Goal: Task Accomplishment & Management: Manage account settings

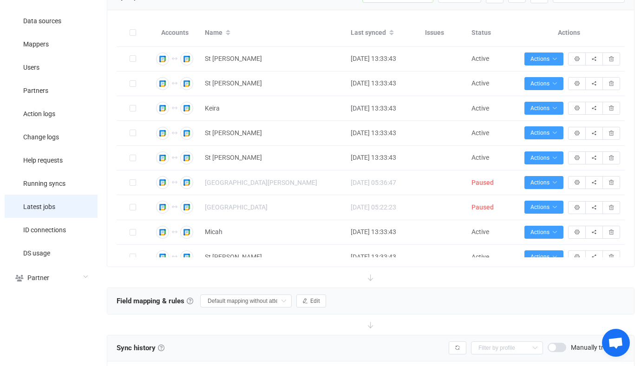
scroll to position [91, 0]
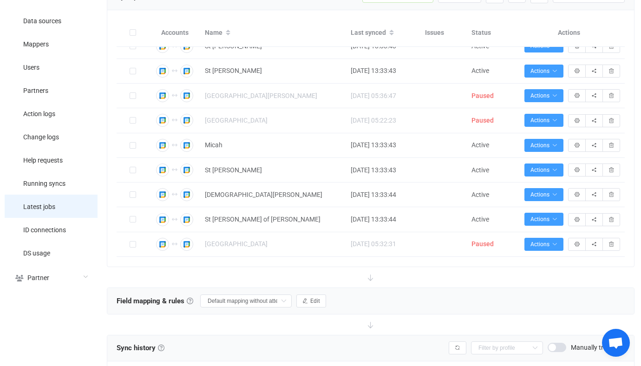
click at [56, 210] on li "Latest jobs" at bounding box center [51, 206] width 93 height 23
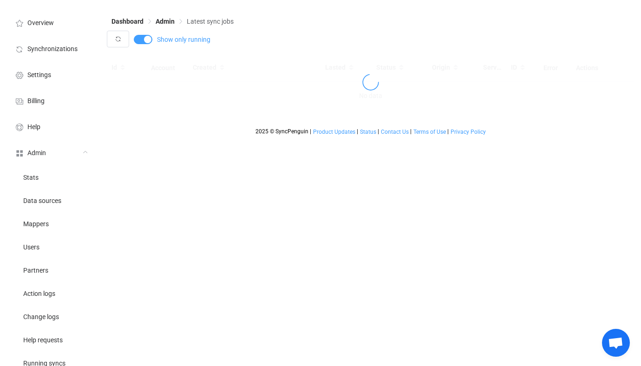
scroll to position [22, 0]
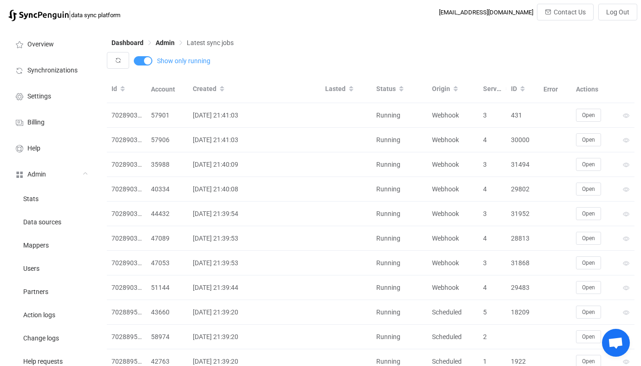
scroll to position [22, 0]
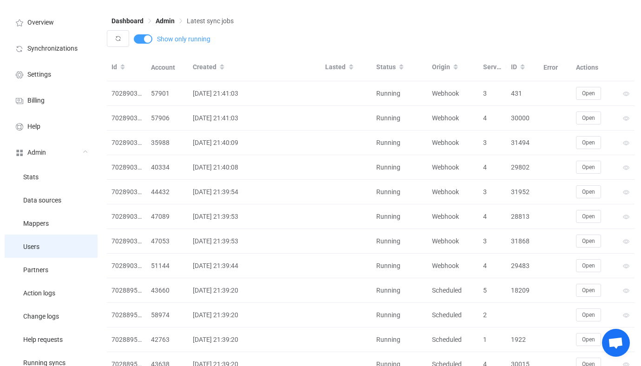
click at [61, 240] on li "Users" at bounding box center [51, 245] width 93 height 23
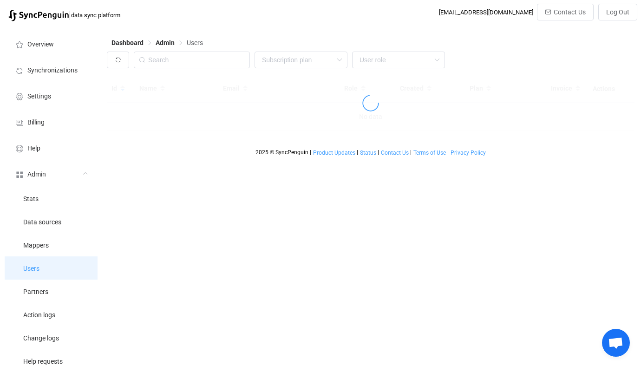
click at [61, 240] on li "Mappers" at bounding box center [51, 244] width 93 height 23
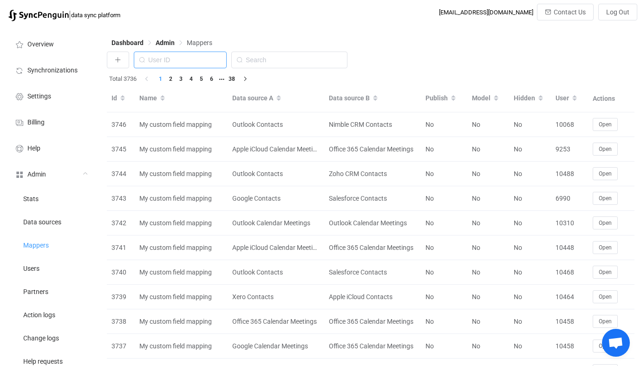
click at [207, 52] on input "text" at bounding box center [180, 60] width 93 height 17
paste input "[PERSON_NAME][EMAIL_ADDRESS][DOMAIN_NAME]"
type input "[PERSON_NAME][EMAIL_ADDRESS][DOMAIN_NAME]"
click at [280, 58] on input "text" at bounding box center [289, 60] width 116 height 17
click at [71, 268] on li "Users" at bounding box center [51, 267] width 93 height 23
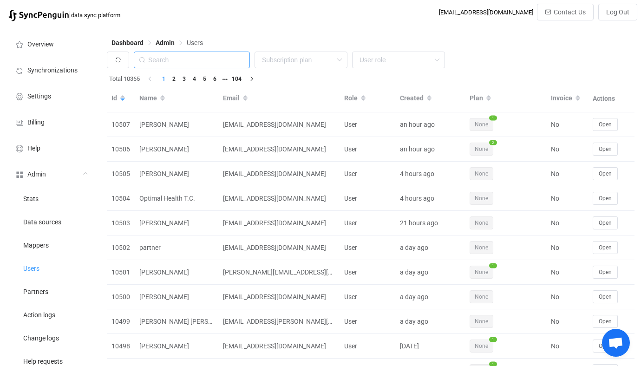
click at [223, 65] on input "text" at bounding box center [192, 60] width 116 height 17
paste input "adam.lair@kanequip.com"
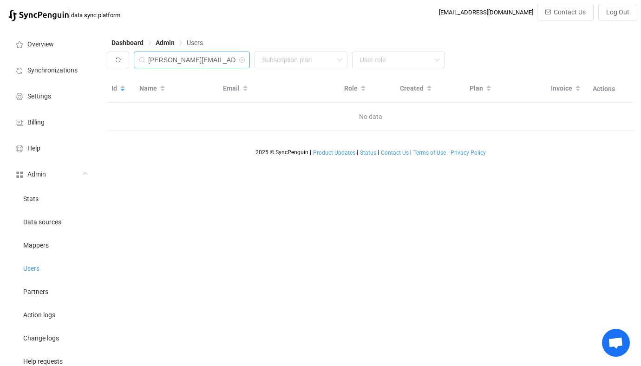
drag, startPoint x: 181, startPoint y: 58, endPoint x: 98, endPoint y: 60, distance: 82.7
click at [98, 60] on div "Overview Synchronizations Settings Billing Help Admin Stats Data sources Mapper…" at bounding box center [320, 261] width 641 height 470
type input "kanequip.com"
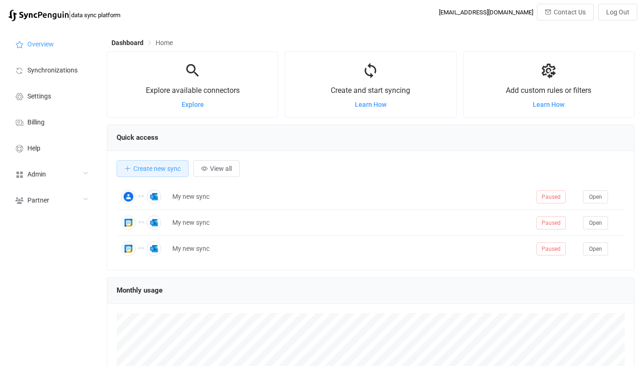
scroll to position [180, 527]
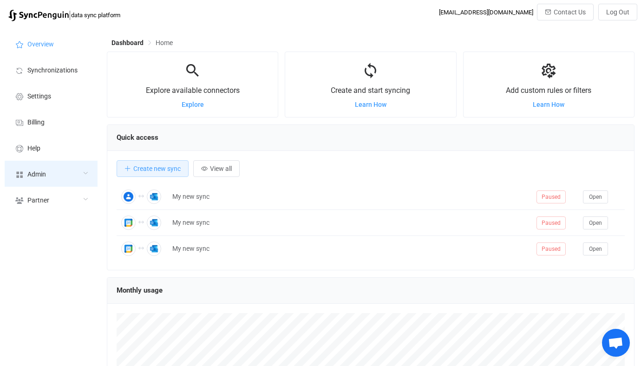
click at [66, 175] on div "Admin" at bounding box center [51, 174] width 93 height 26
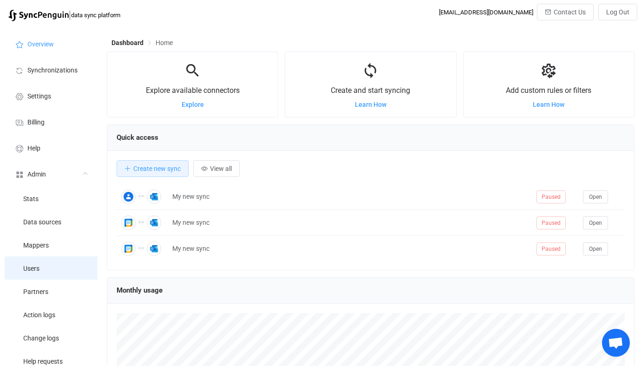
click at [54, 268] on li "Users" at bounding box center [51, 267] width 93 height 23
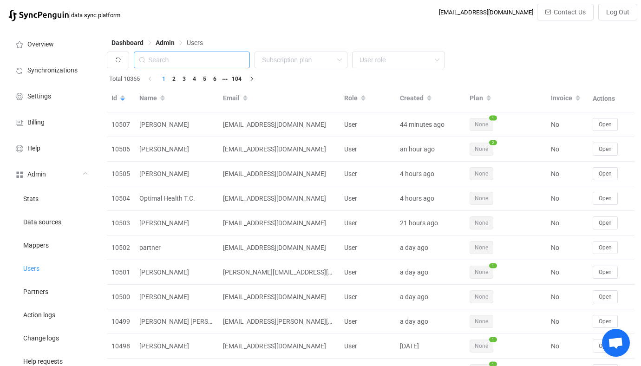
click at [206, 62] on input "text" at bounding box center [192, 60] width 116 height 17
paste input "Vinnie"
type input "Vinnie"
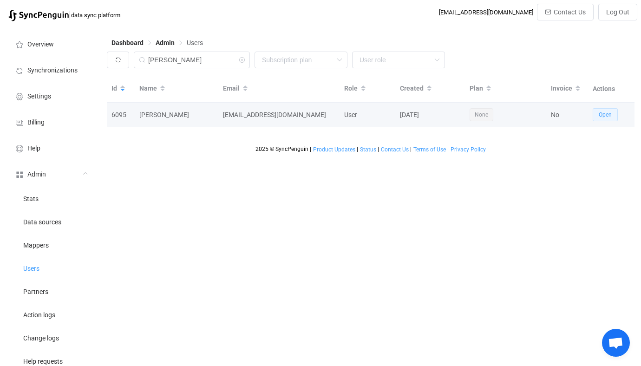
click at [602, 116] on span "Open" at bounding box center [604, 114] width 13 height 6
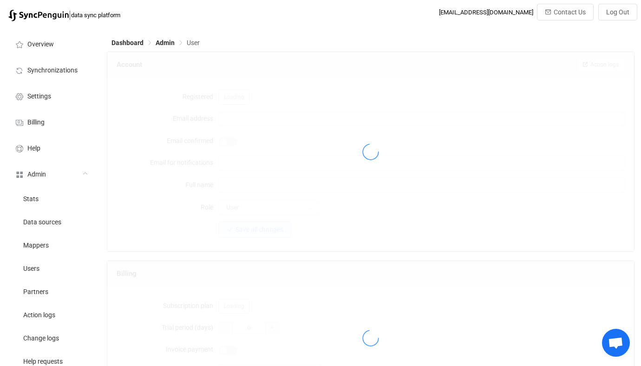
type input "studiomangobrasil@gmail.com"
type input "Vinnie Diaz"
type input "14"
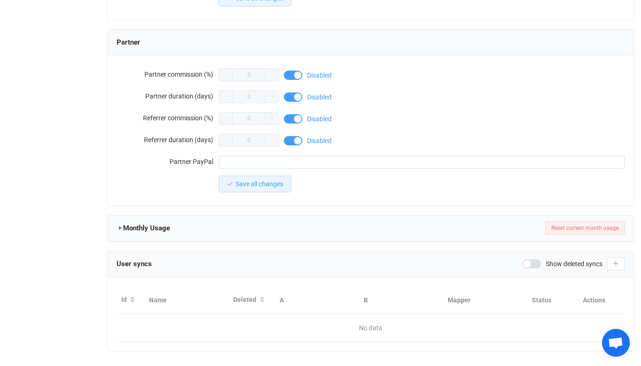
scroll to position [812, 0]
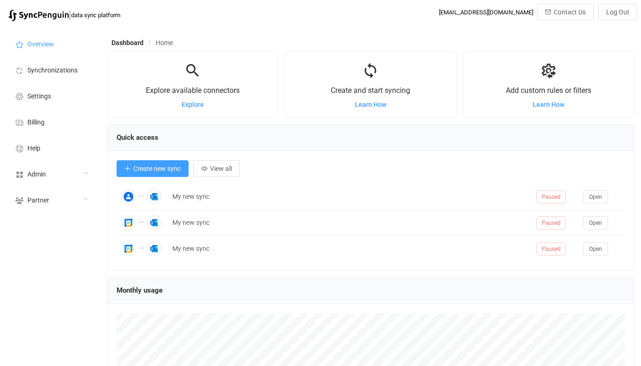
scroll to position [180, 527]
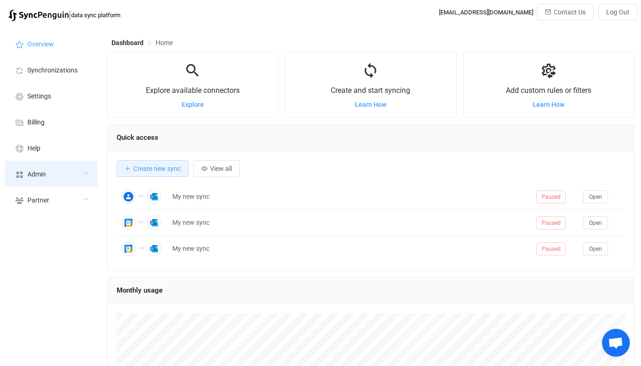
click at [95, 162] on div "Admin" at bounding box center [51, 174] width 93 height 26
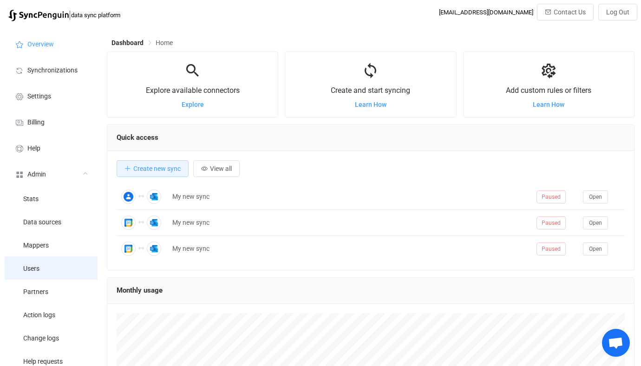
click at [55, 262] on li "Users" at bounding box center [51, 267] width 93 height 23
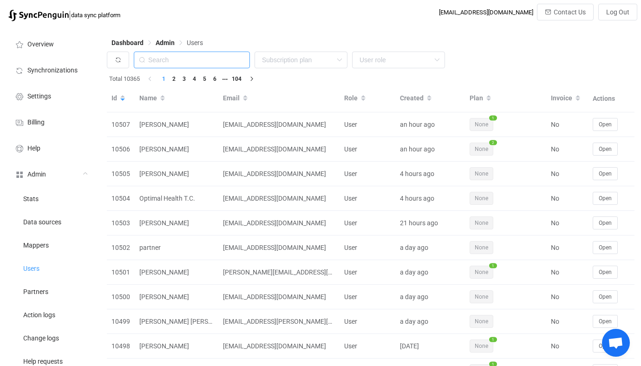
click at [222, 54] on input "text" at bounding box center [192, 60] width 116 height 17
paste input "[EMAIL_ADDRESS][DOMAIN_NAME]"
type input "[EMAIL_ADDRESS][DOMAIN_NAME]"
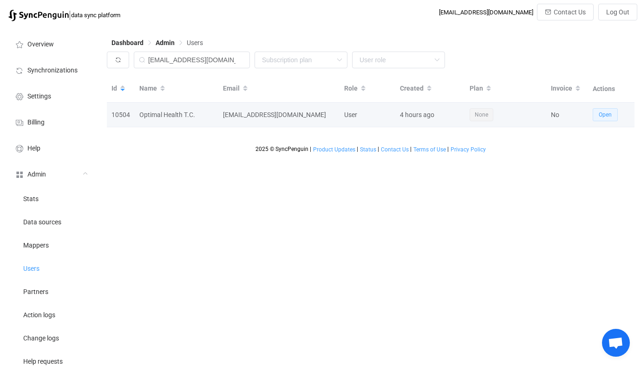
click at [611, 113] on button "Open" at bounding box center [604, 114] width 25 height 13
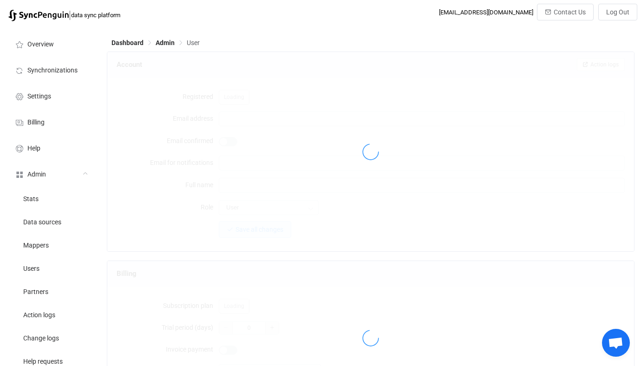
type input "office@optimalhealthtc.com"
type input "Optimal Health T.C."
type input "14"
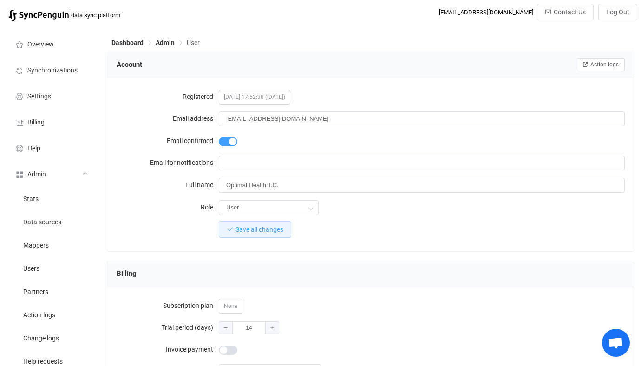
scroll to position [812, 0]
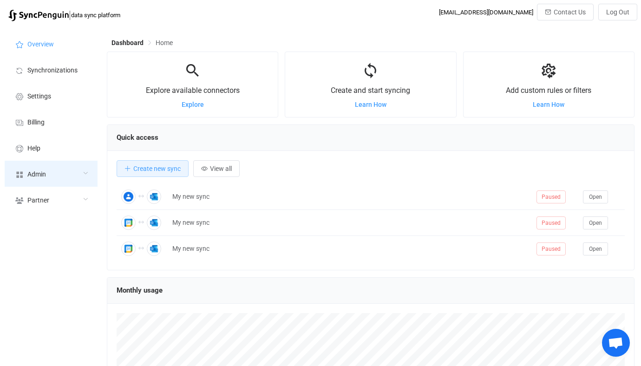
scroll to position [180, 527]
click at [44, 162] on div "Admin" at bounding box center [51, 174] width 93 height 26
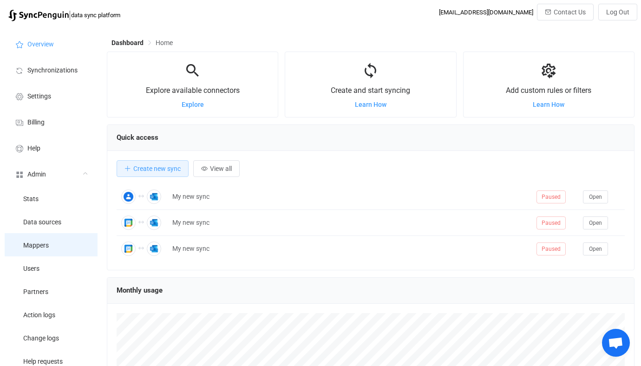
click at [50, 249] on li "Mappers" at bounding box center [51, 244] width 93 height 23
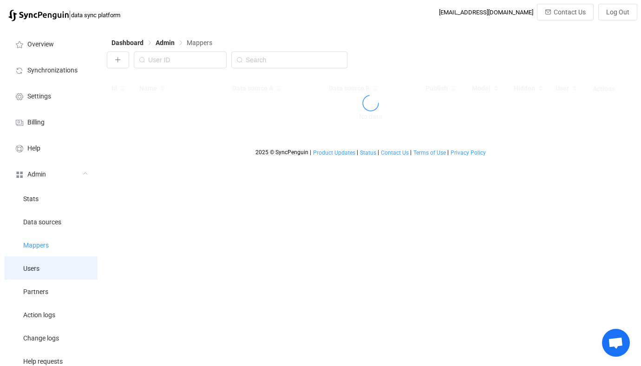
click at [50, 262] on li "Users" at bounding box center [51, 267] width 93 height 23
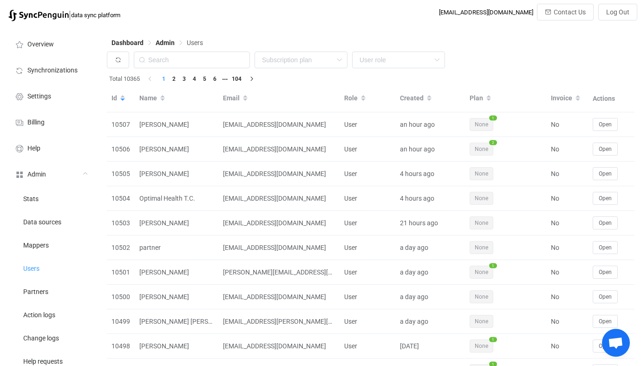
click at [223, 61] on input "text" at bounding box center [192, 60] width 116 height 17
paste input "[PERSON_NAME][EMAIL_ADDRESS][DOMAIN_NAME]"
type input "[PERSON_NAME][EMAIL_ADDRESS][DOMAIN_NAME]"
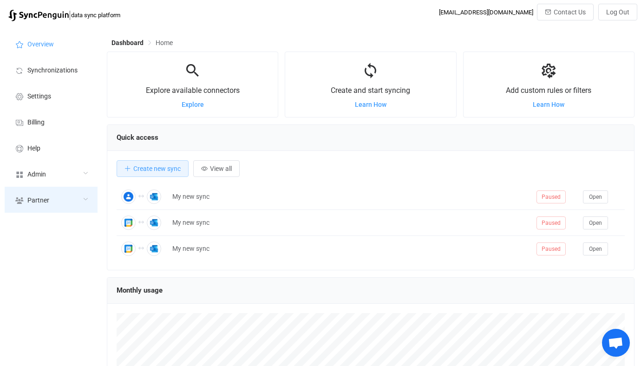
scroll to position [180, 527]
click at [76, 188] on div "Partner" at bounding box center [51, 200] width 93 height 26
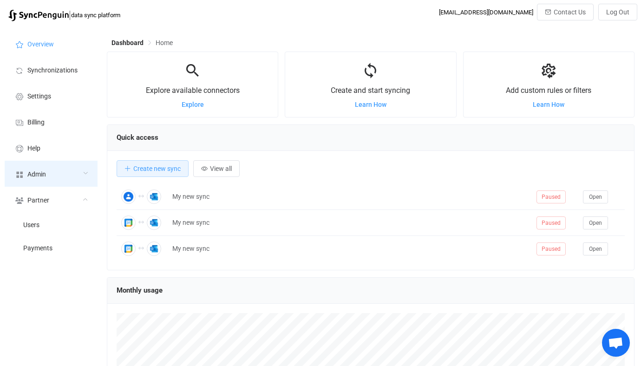
click at [75, 177] on div "Admin" at bounding box center [51, 174] width 93 height 26
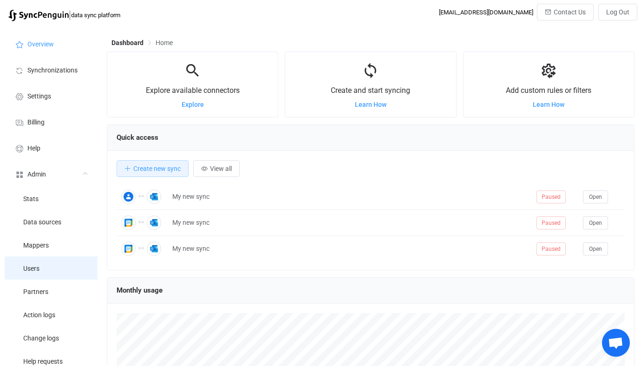
click at [61, 277] on li "Users" at bounding box center [51, 267] width 93 height 23
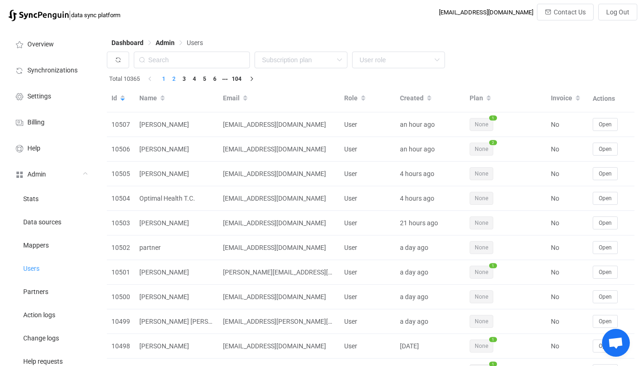
click at [175, 77] on li "2" at bounding box center [174, 79] width 10 height 10
click at [169, 78] on li "2" at bounding box center [174, 79] width 10 height 10
click at [161, 82] on li "1" at bounding box center [163, 79] width 10 height 10
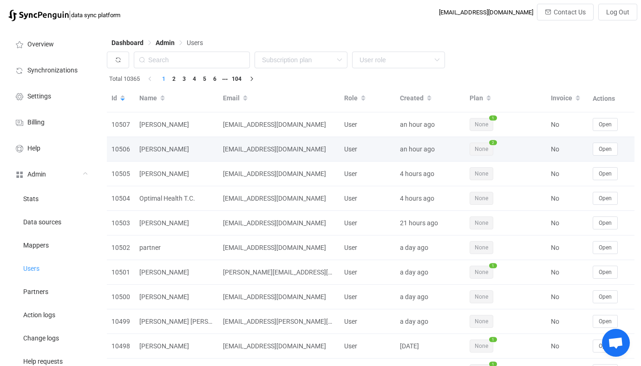
click at [339, 161] on td "User" at bounding box center [367, 149] width 56 height 25
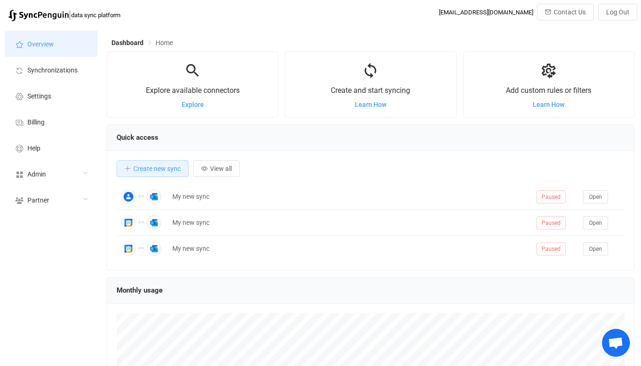
scroll to position [180, 527]
click at [72, 56] on li "Overview" at bounding box center [51, 44] width 93 height 26
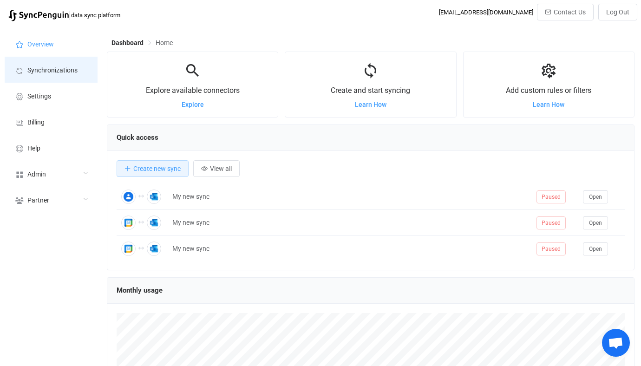
click at [72, 70] on span "Synchronizations" at bounding box center [52, 70] width 50 height 7
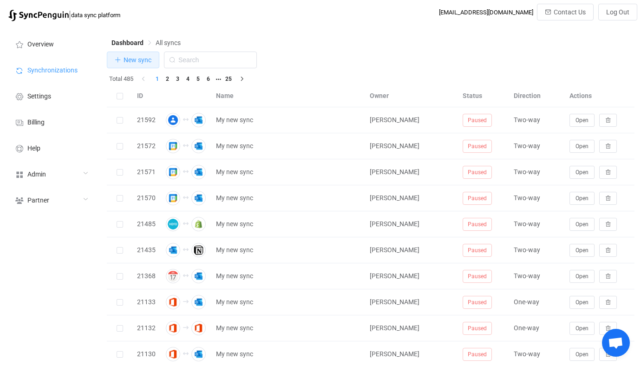
click at [140, 58] on span "New sync" at bounding box center [137, 59] width 28 height 7
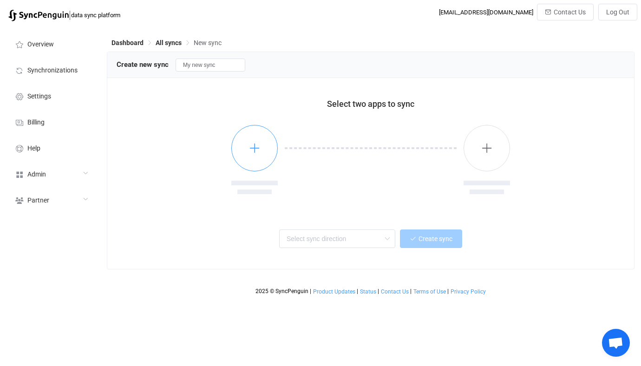
click at [258, 135] on button "button" at bounding box center [254, 148] width 46 height 46
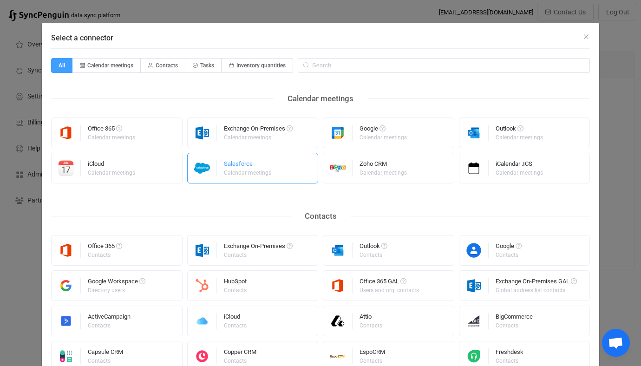
click at [294, 167] on div "Salesforce Calendar meetings" at bounding box center [252, 168] width 131 height 31
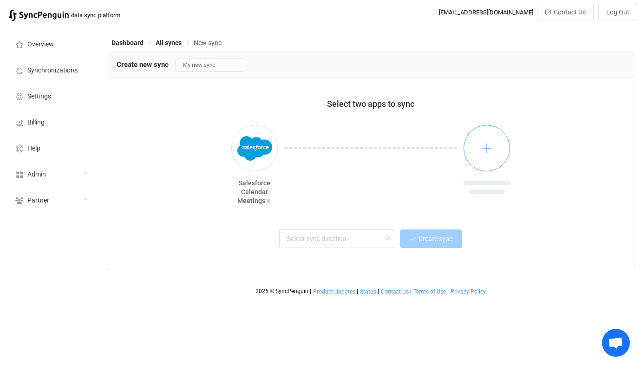
click at [480, 132] on button "button" at bounding box center [486, 148] width 46 height 46
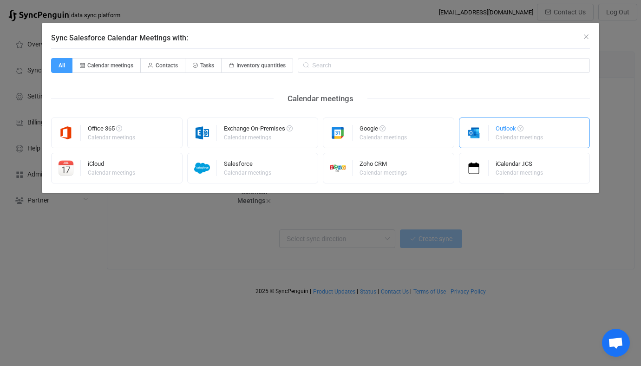
click at [476, 136] on img "Sync Salesforce Calendar Meetings with:" at bounding box center [473, 133] width 29 height 16
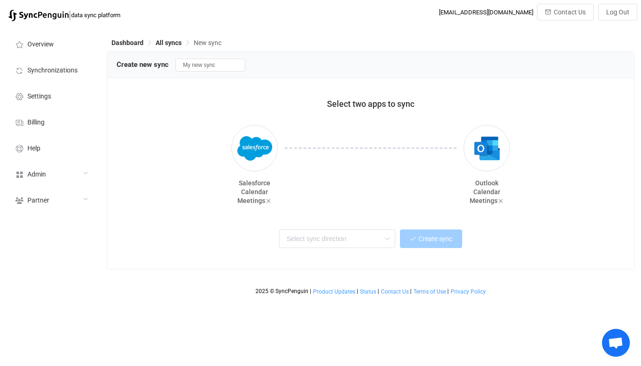
click at [347, 216] on div "Select two apps to sync Salesforce Calendar Meetings Outlook Calendar Meetings …" at bounding box center [370, 173] width 526 height 191
click at [345, 229] on div "Two-way One or multiple two-way syncs Salesforce → Outlook One or multiple one-…" at bounding box center [370, 237] width 485 height 21
click at [338, 245] on input "text" at bounding box center [337, 238] width 116 height 19
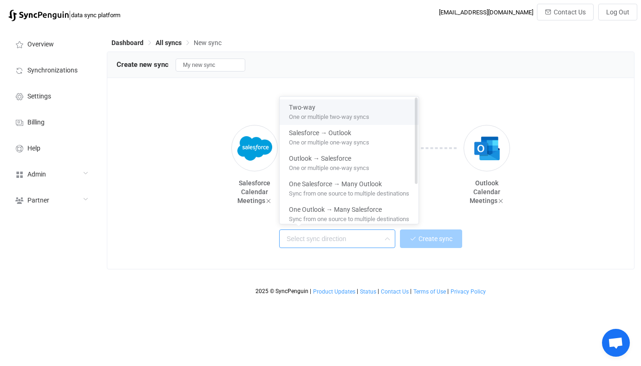
click at [334, 119] on span "One or multiple two-way syncs" at bounding box center [329, 115] width 80 height 10
type input "Two-way"
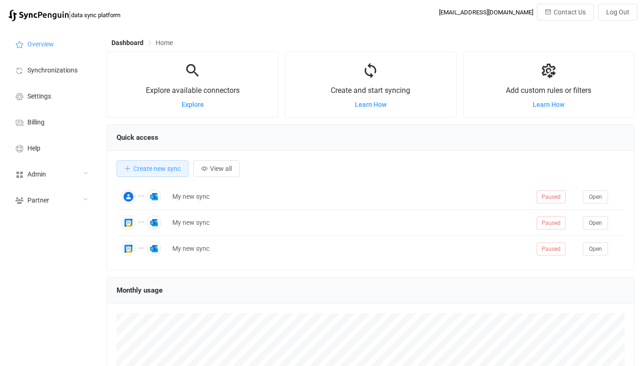
scroll to position [180, 527]
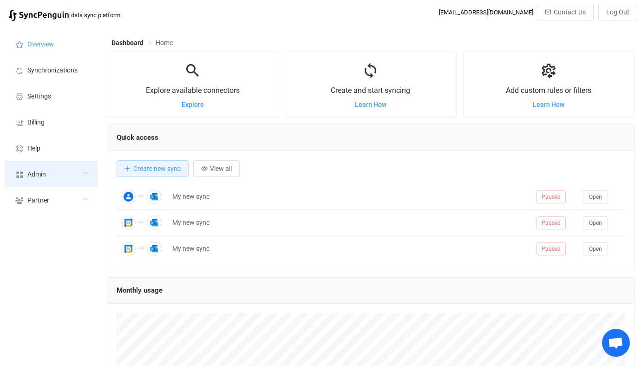
click at [64, 176] on div "Admin" at bounding box center [51, 174] width 93 height 26
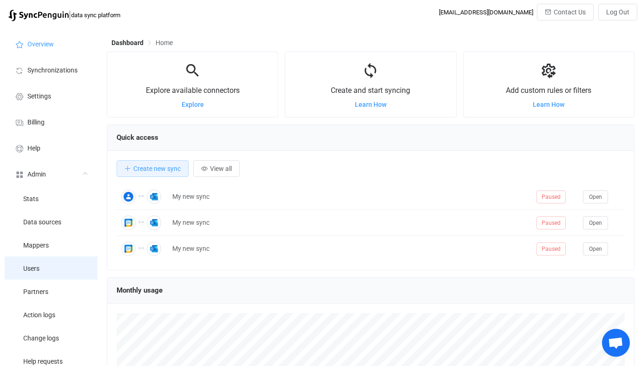
click at [55, 265] on li "Users" at bounding box center [51, 267] width 93 height 23
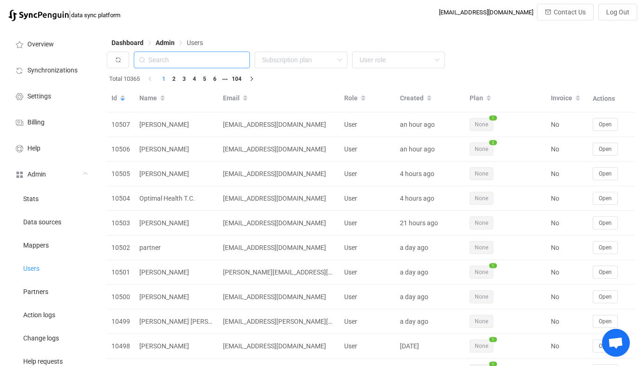
click at [210, 60] on input "text" at bounding box center [192, 60] width 116 height 17
paste input "ccristella@paulboro.k12.nj.us"
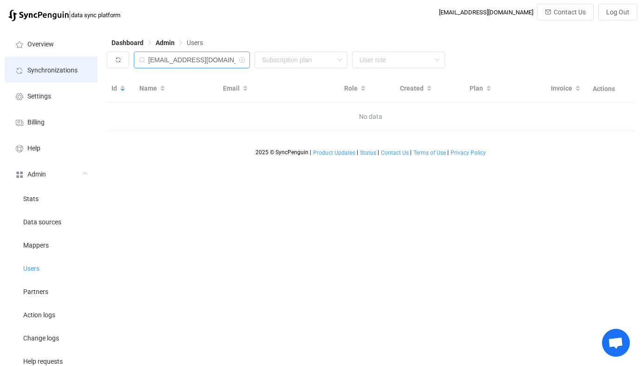
drag, startPoint x: 178, startPoint y: 58, endPoint x: 96, endPoint y: 57, distance: 81.7
click at [96, 57] on div "Overview Synchronizations Settings Billing Help Admin Stats Data sources Mapper…" at bounding box center [320, 261] width 641 height 470
type input "paulboro.k12.nj.us"
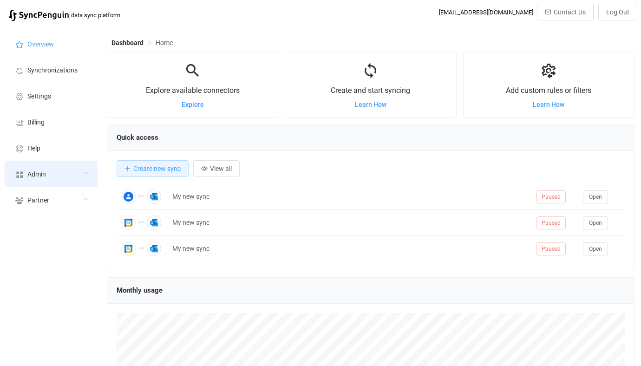
click at [57, 171] on div "Admin" at bounding box center [51, 174] width 93 height 26
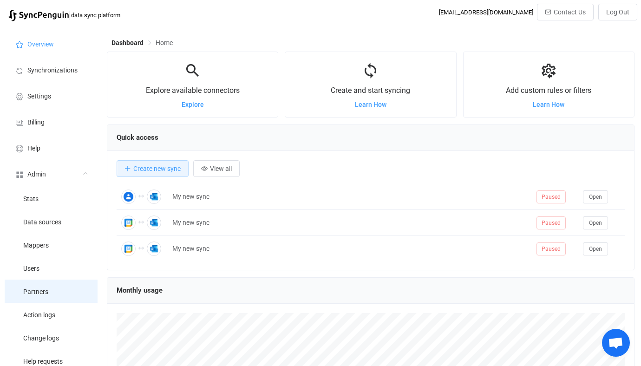
scroll to position [180, 527]
click at [51, 295] on li "Partners" at bounding box center [51, 290] width 93 height 23
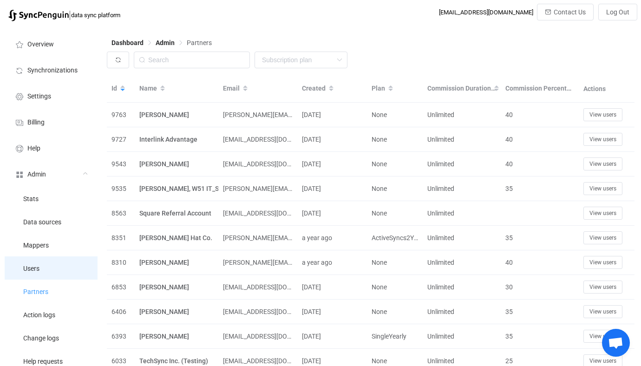
click at [52, 268] on li "Users" at bounding box center [51, 267] width 93 height 23
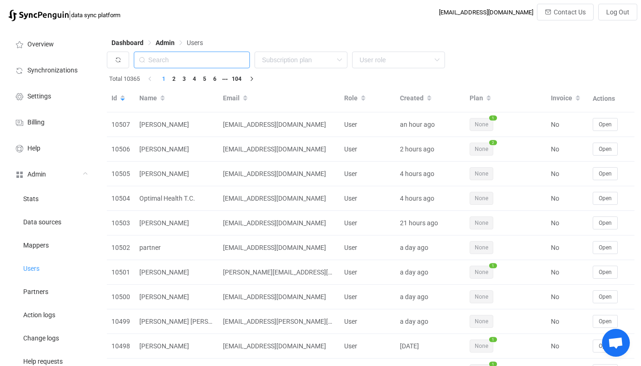
click at [221, 62] on input "text" at bounding box center [192, 60] width 116 height 17
paste input "kateslosson4@gmail.com"
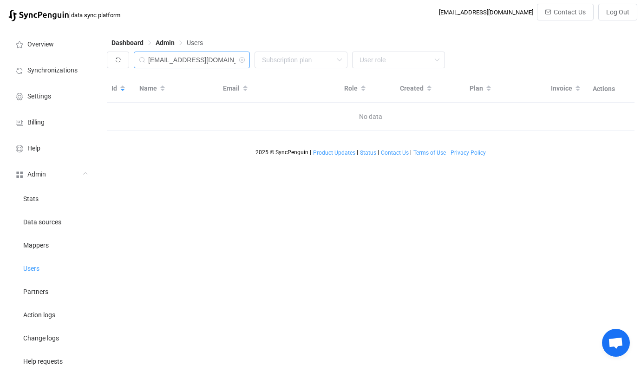
drag, startPoint x: 191, startPoint y: 59, endPoint x: 294, endPoint y: 75, distance: 103.8
click at [294, 75] on div "kateslosson4@gmail.com None Single SingleYearly SinglePlus SinglePlusYearly Tea…" at bounding box center [370, 91] width 527 height 79
type input "slos"
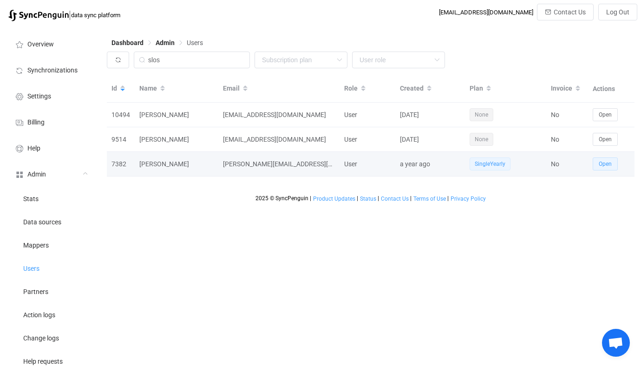
click at [607, 161] on button "Open" at bounding box center [604, 163] width 25 height 13
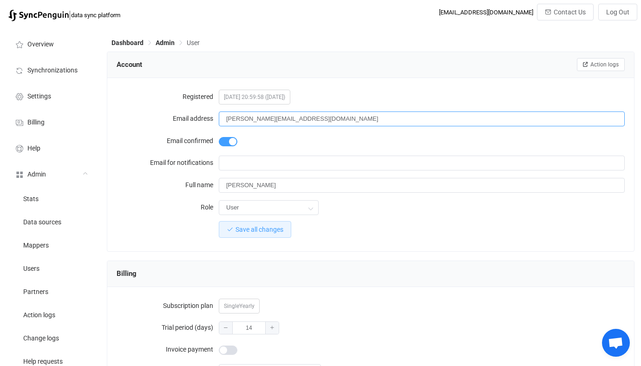
click at [339, 122] on input "kate@thesehandsceramics.com" at bounding box center [422, 118] width 406 height 15
click at [34, 272] on span "Users" at bounding box center [31, 268] width 16 height 7
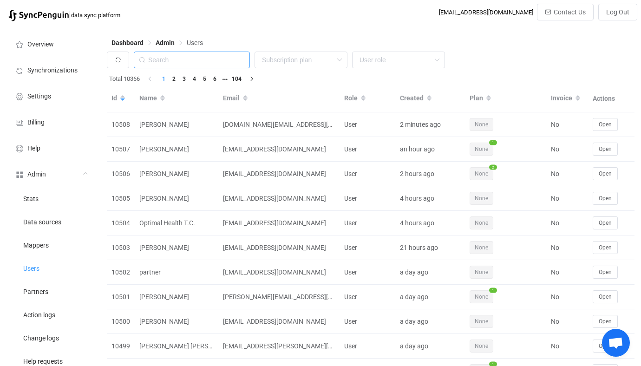
click at [206, 59] on input "text" at bounding box center [192, 60] width 116 height 17
paste input "is there a way to have more accounts to administrate the same syncs? And can we…"
type input "is there a way to have more accounts to administrate the same syncs? And can we…"
type input "cop.dk"
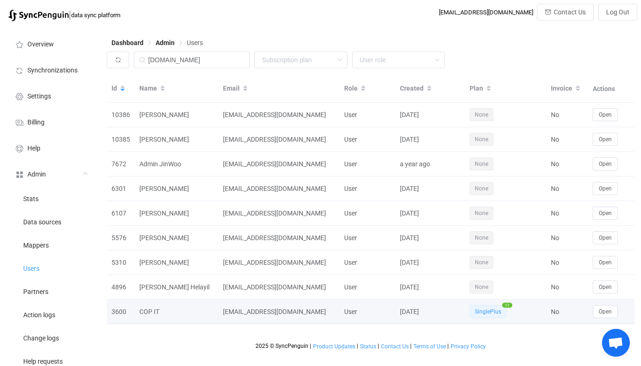
click at [227, 312] on div "copit@cop.dk" at bounding box center [278, 311] width 121 height 11
drag, startPoint x: 227, startPoint y: 312, endPoint x: 271, endPoint y: 312, distance: 44.1
click at [271, 312] on div "copit@cop.dk" at bounding box center [278, 311] width 121 height 11
copy div "copit@cop.dk"
click at [600, 308] on button "Open" at bounding box center [604, 311] width 25 height 13
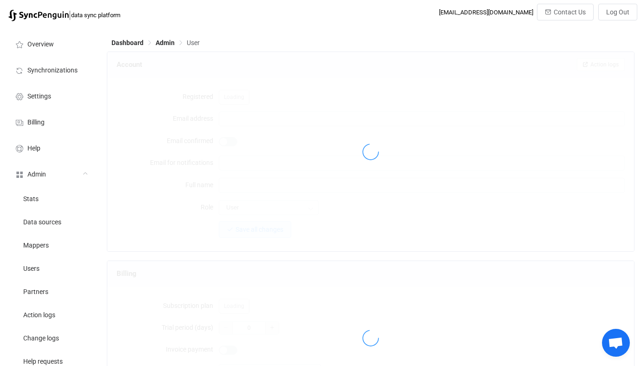
type input "copit@cop.dk"
type input "COP IT"
type input "38"
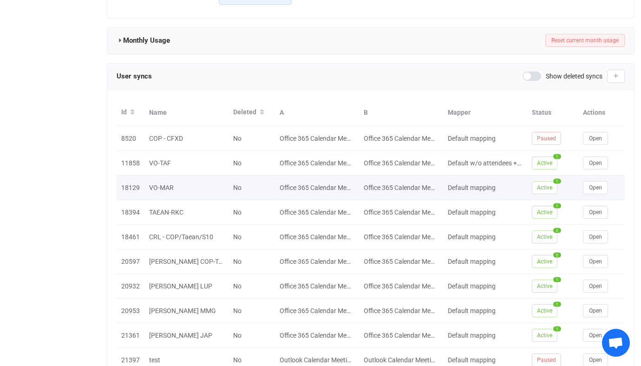
scroll to position [1055, 0]
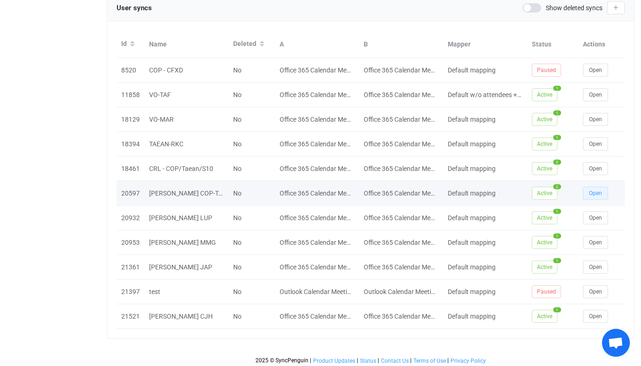
click at [595, 187] on button "Open" at bounding box center [595, 193] width 25 height 13
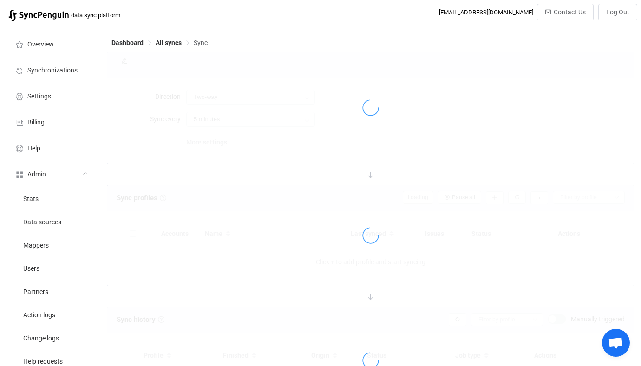
type input "Two-way (many with one)"
type input "10 minutes"
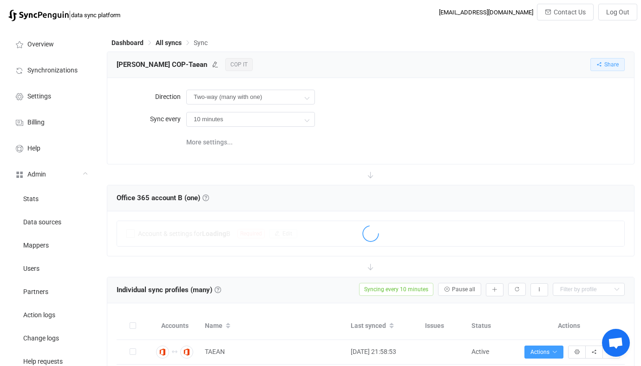
click at [602, 62] on button "Share" at bounding box center [607, 64] width 34 height 13
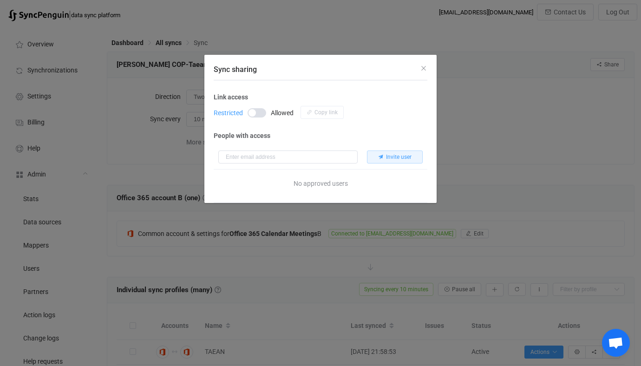
click at [167, 22] on div "Sync sharing Link access Restricted Allowed Copy link People with access Invite…" at bounding box center [320, 183] width 641 height 366
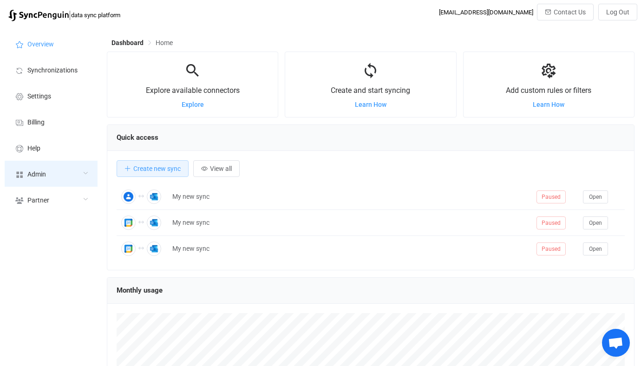
scroll to position [180, 527]
